Goal: Navigation & Orientation: Find specific page/section

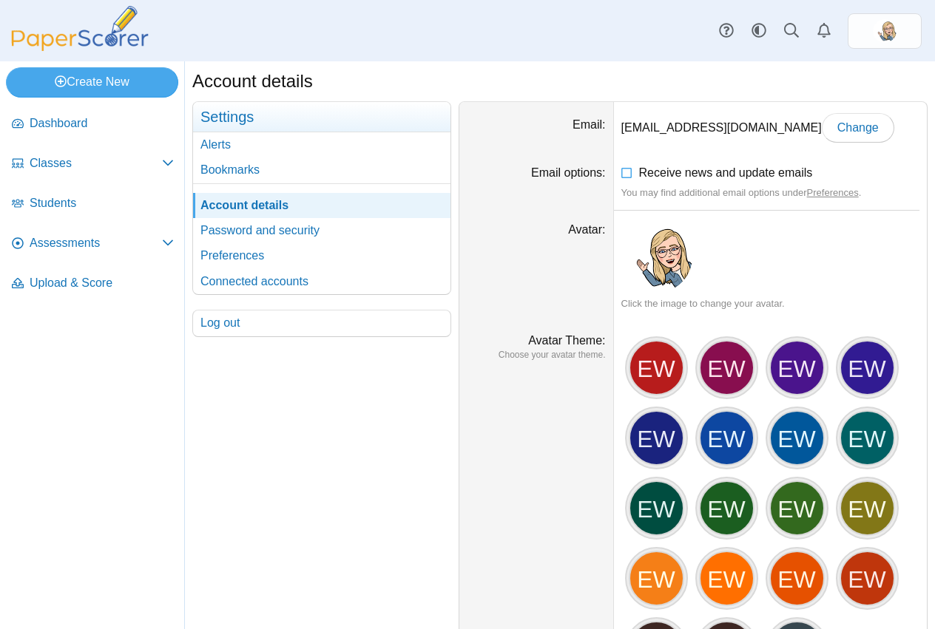
click at [414, 62] on div "Account details Your account" at bounding box center [560, 345] width 750 height 568
click at [78, 126] on span "Dashboard" at bounding box center [102, 123] width 144 height 16
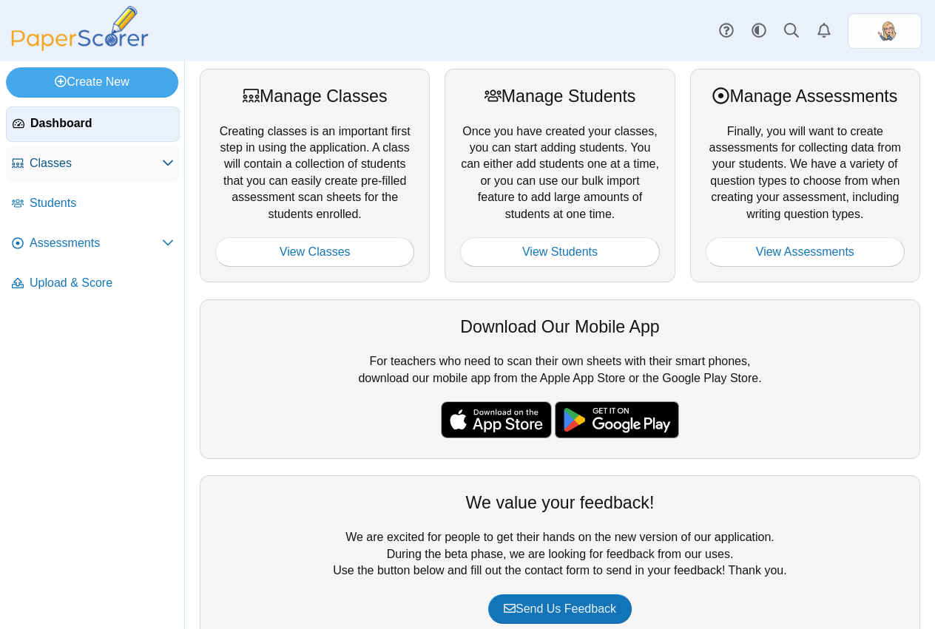
click at [84, 167] on span "Classes" at bounding box center [96, 163] width 132 height 16
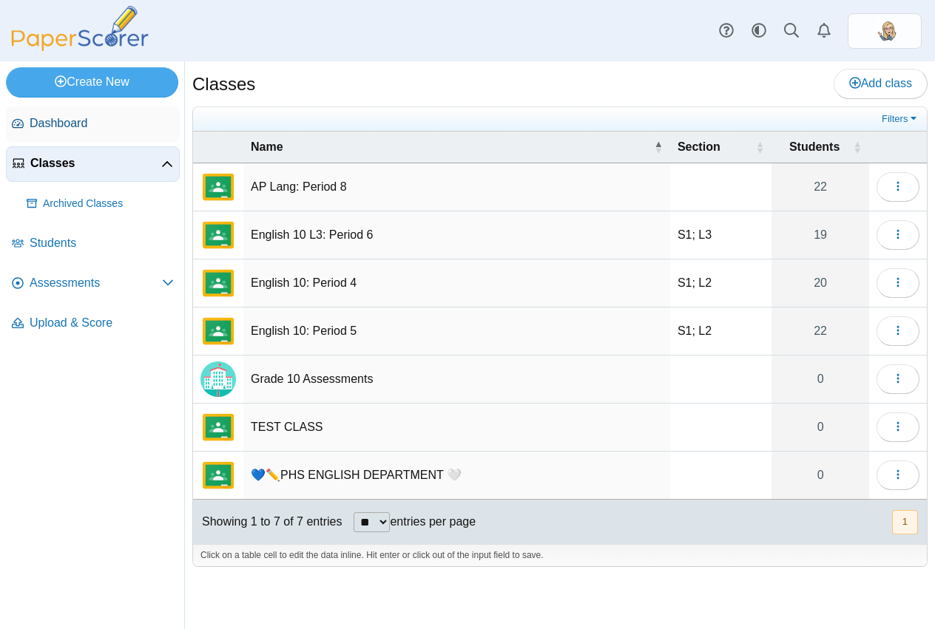
click at [112, 126] on span "Dashboard" at bounding box center [102, 123] width 144 height 16
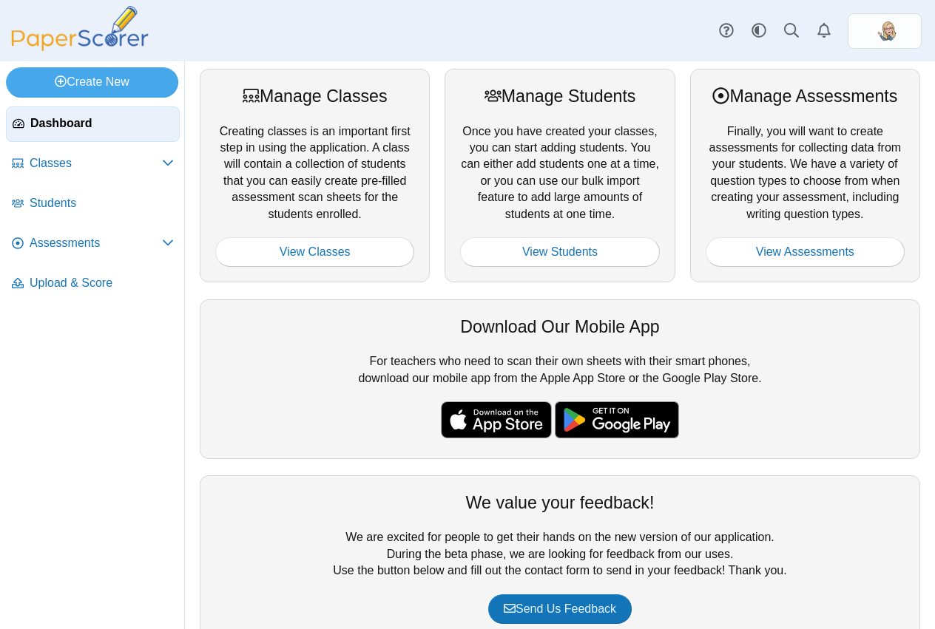
click at [418, 90] on div "Manage Classes Creating classes is an important first step in using the applica…" at bounding box center [315, 176] width 230 height 214
click at [580, 92] on div "Manage Students" at bounding box center [559, 96] width 199 height 24
click at [103, 115] on span "Dashboard" at bounding box center [101, 123] width 143 height 16
click at [464, 53] on div "Dashboard Classes Archived classes Students Assessments" at bounding box center [467, 30] width 935 height 61
click at [494, 30] on div "Dashboard Classes Archived classes Students Assessments" at bounding box center [467, 30] width 935 height 61
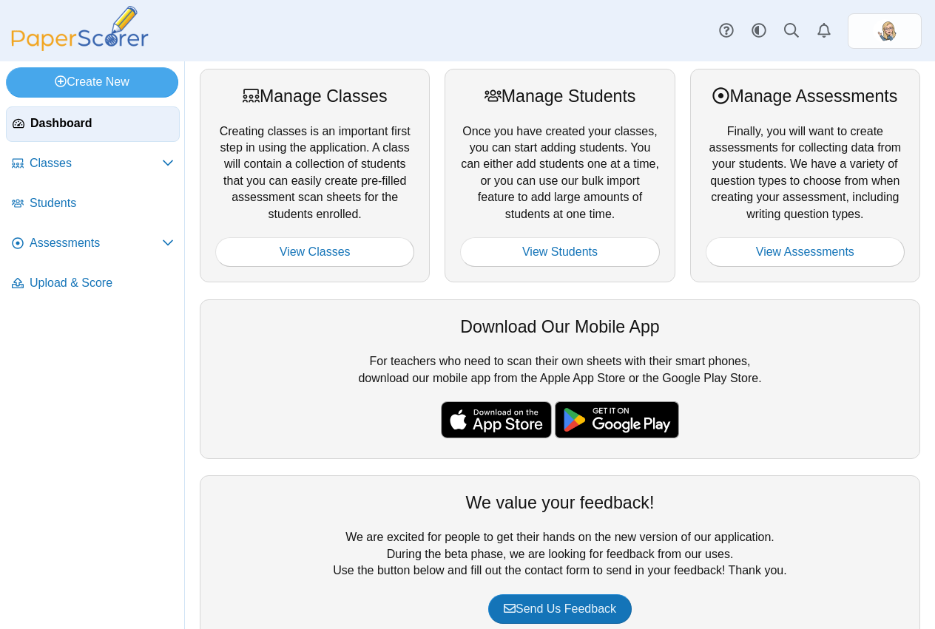
click at [405, 29] on div "Dashboard Classes Archived classes Students Assessments" at bounding box center [467, 30] width 935 height 61
click at [453, 114] on div "Manage Students Once you have created your classes, you can start adding studen…" at bounding box center [559, 176] width 230 height 214
drag, startPoint x: 432, startPoint y: 67, endPoint x: 458, endPoint y: 33, distance: 42.2
click at [432, 66] on div "Manage Classes Creating classes is an important first step in using the applica…" at bounding box center [560, 345] width 750 height 568
